Goal: Task Accomplishment & Management: Manage account settings

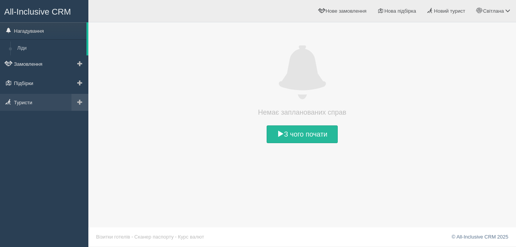
click at [81, 104] on span at bounding box center [79, 101] width 5 height 5
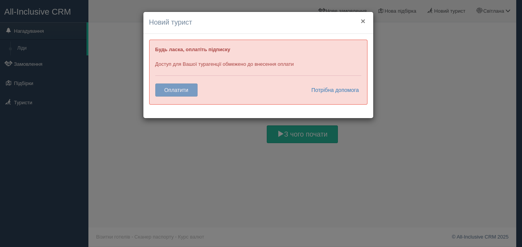
click at [365, 21] on button "×" at bounding box center [362, 21] width 5 height 8
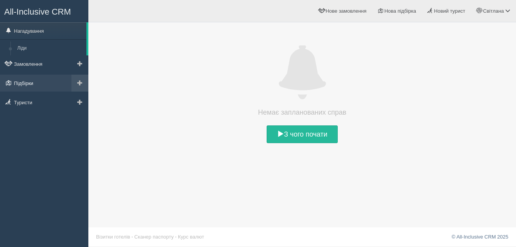
click at [57, 81] on link "Підбірки" at bounding box center [44, 83] width 88 height 17
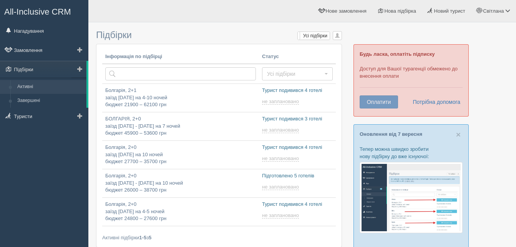
click at [82, 67] on span at bounding box center [79, 68] width 5 height 5
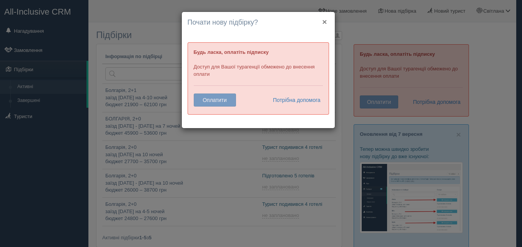
click at [323, 19] on button "×" at bounding box center [324, 22] width 5 height 8
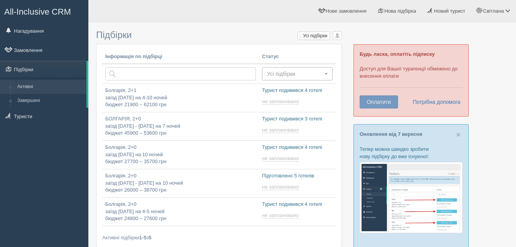
type input "[DATE] 22:50"
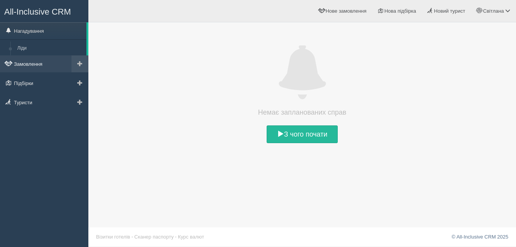
click at [60, 64] on link "Замовлення" at bounding box center [44, 63] width 88 height 17
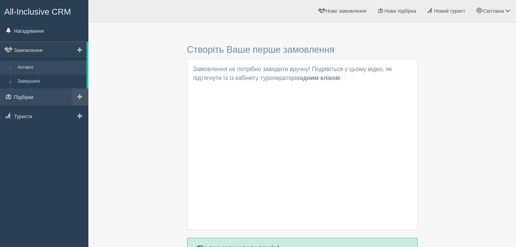
click at [72, 96] on link at bounding box center [79, 96] width 17 height 17
